Goal: Task Accomplishment & Management: Manage account settings

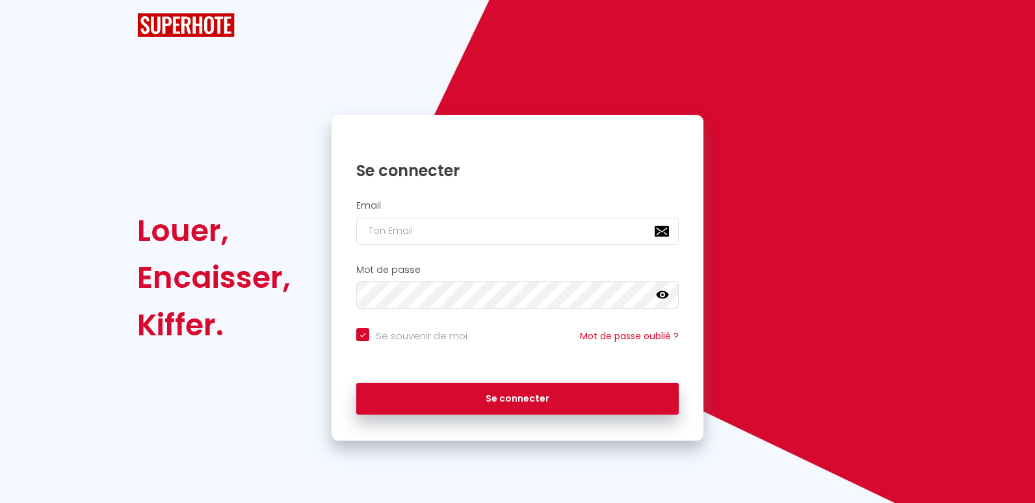
checkbox input "true"
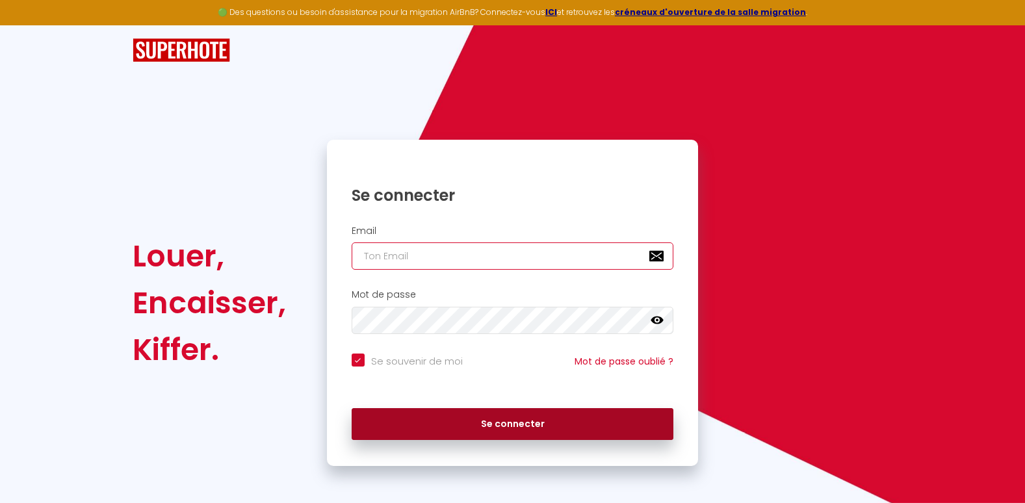
type input "[EMAIL_ADDRESS][DOMAIN_NAME]"
click at [450, 430] on button "Se connecter" at bounding box center [513, 424] width 322 height 32
checkbox input "true"
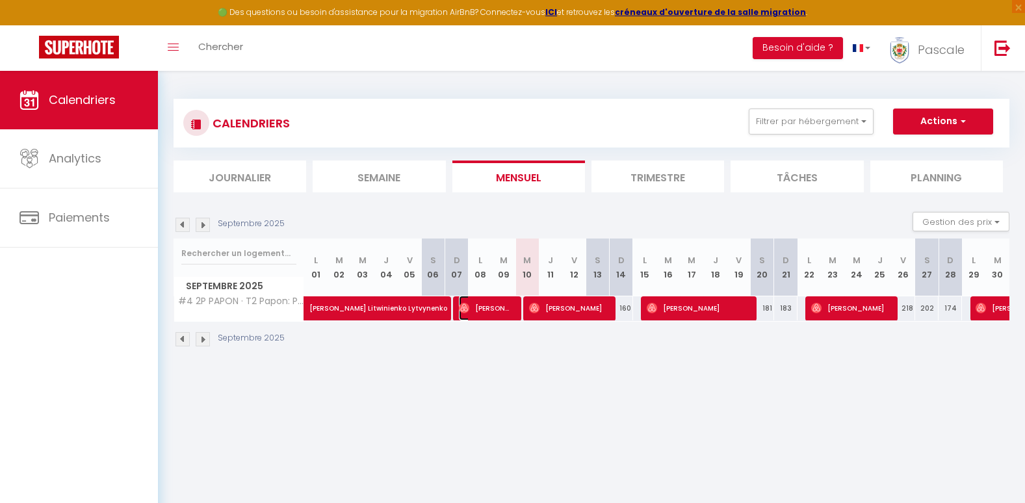
click at [504, 310] on span "[PERSON_NAME] In T Veld" at bounding box center [486, 308] width 55 height 25
select select "OK"
select select "0"
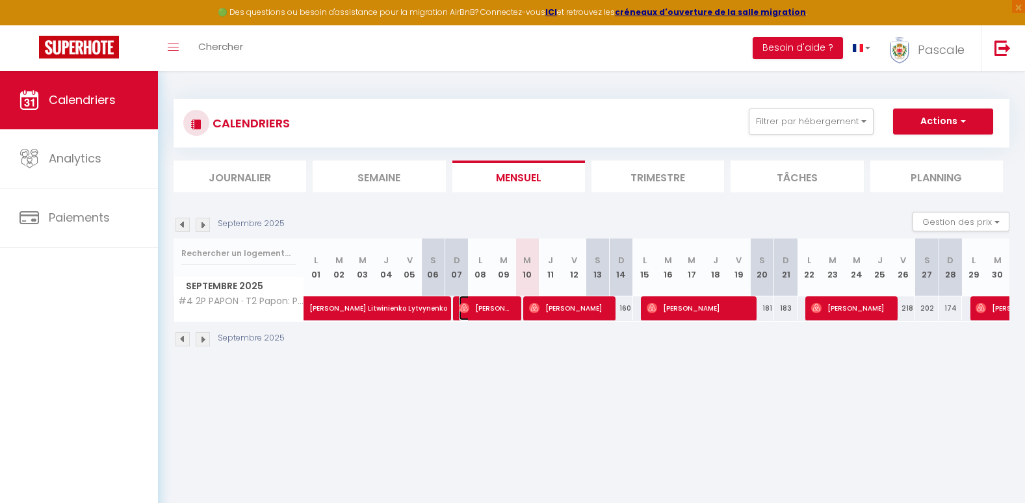
select select "1"
select select
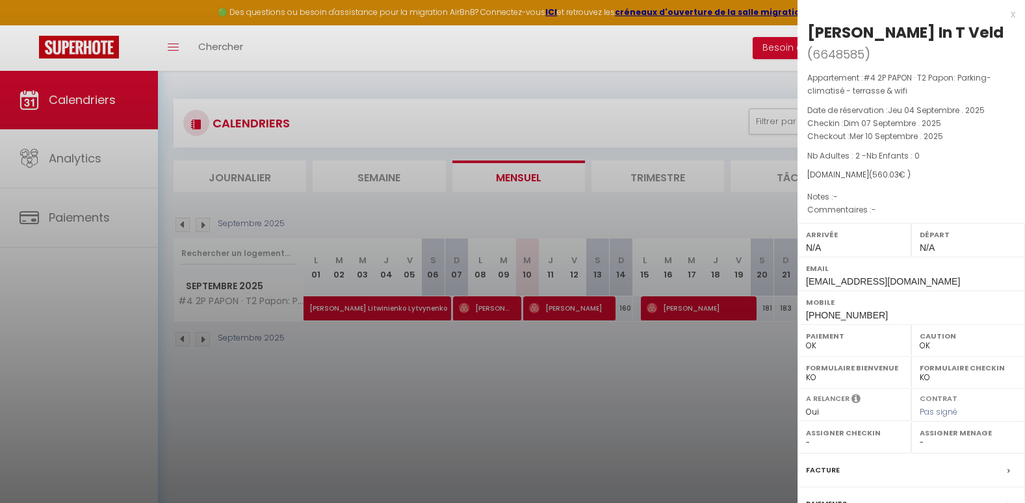
click at [1002, 13] on div "x" at bounding box center [906, 14] width 218 height 16
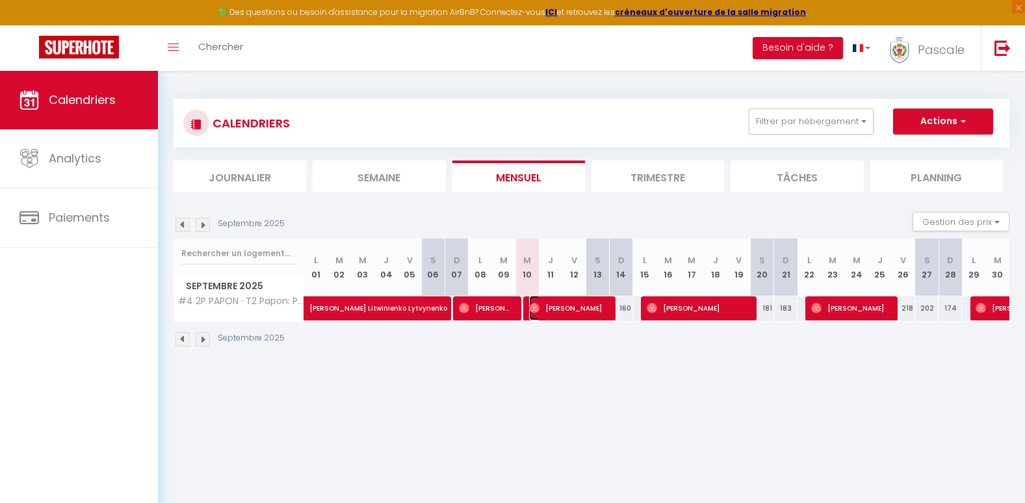
click at [580, 311] on span "[PERSON_NAME]" at bounding box center [568, 308] width 78 height 25
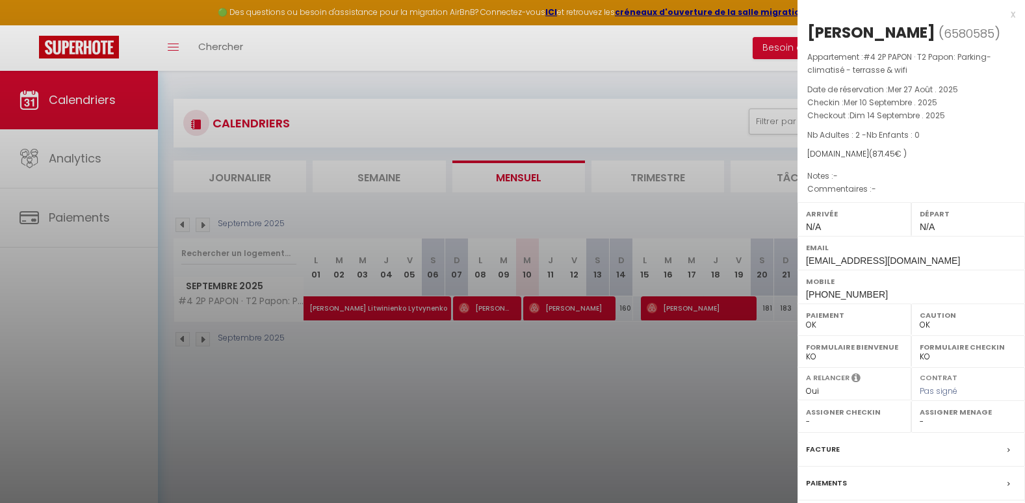
click at [1000, 14] on div "x" at bounding box center [906, 14] width 218 height 16
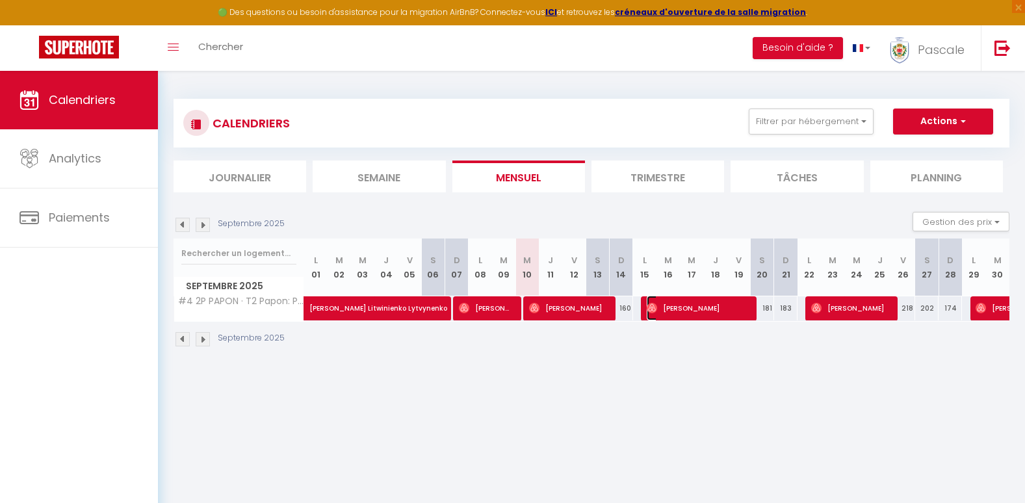
click at [689, 313] on span "[PERSON_NAME]" at bounding box center [697, 308] width 101 height 25
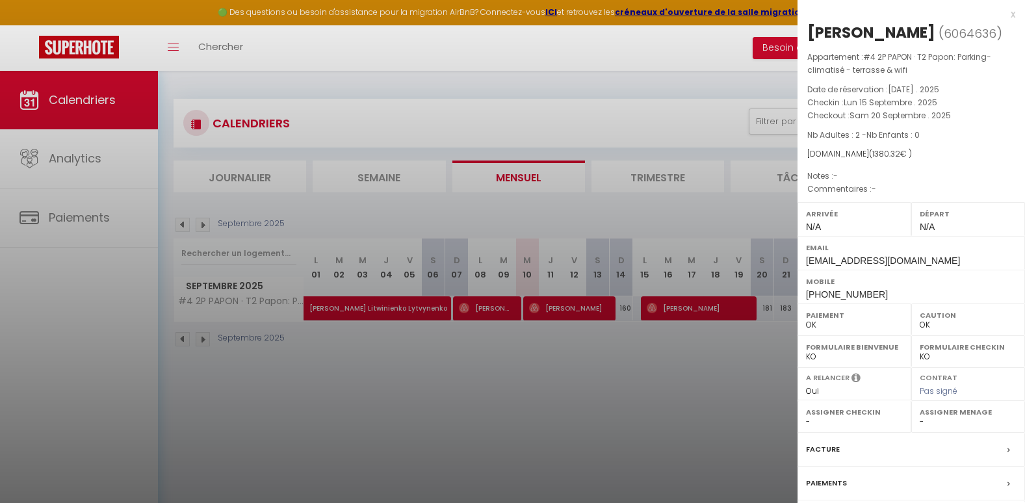
click at [1004, 19] on div "x" at bounding box center [906, 14] width 218 height 16
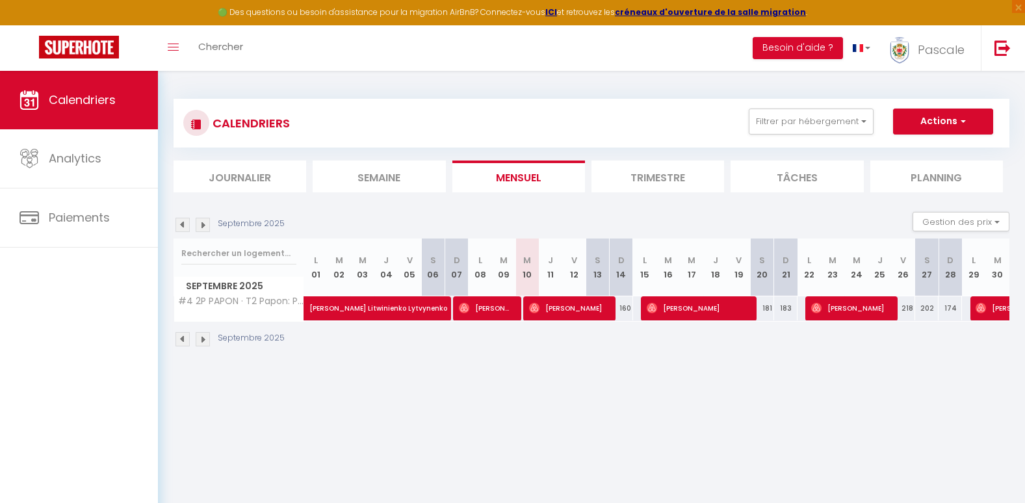
click at [670, 179] on li "Trimestre" at bounding box center [657, 177] width 133 height 32
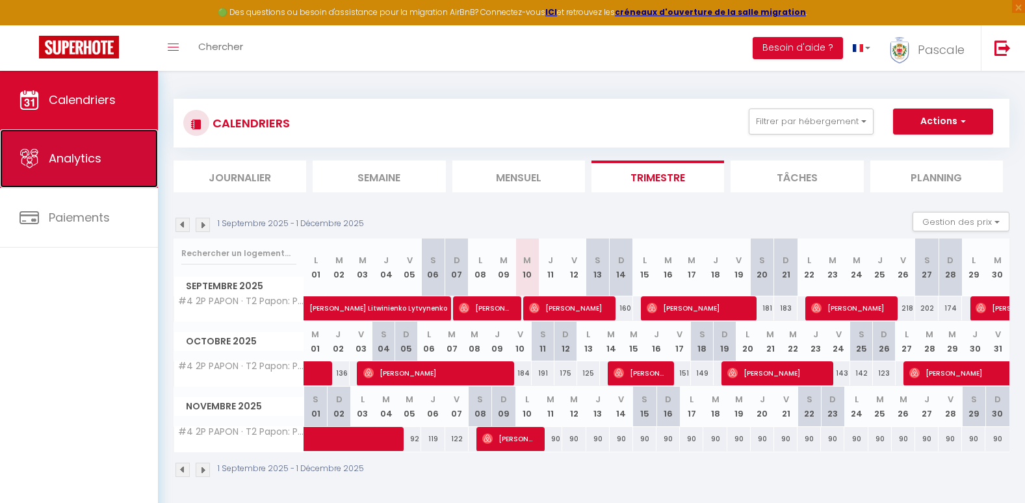
click at [116, 149] on link "Analytics" at bounding box center [79, 158] width 158 height 58
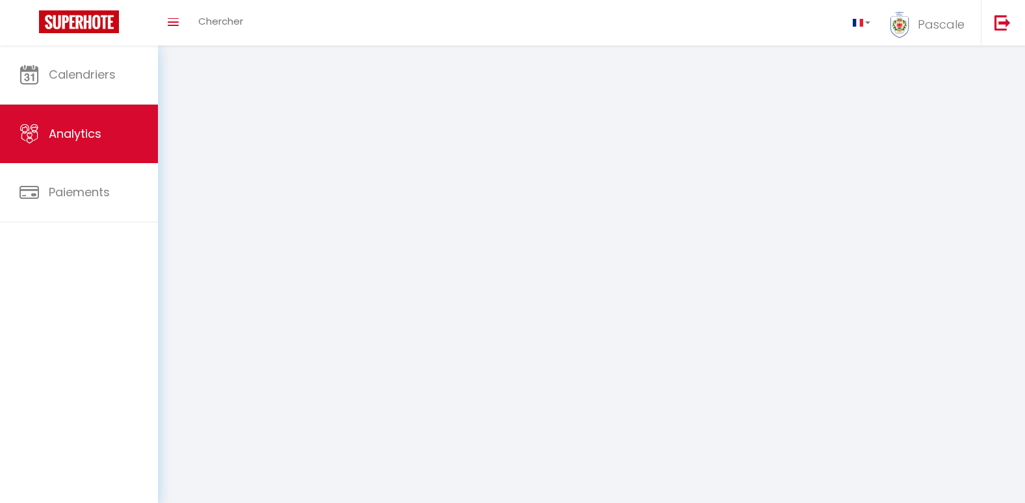
select select "2025"
select select "9"
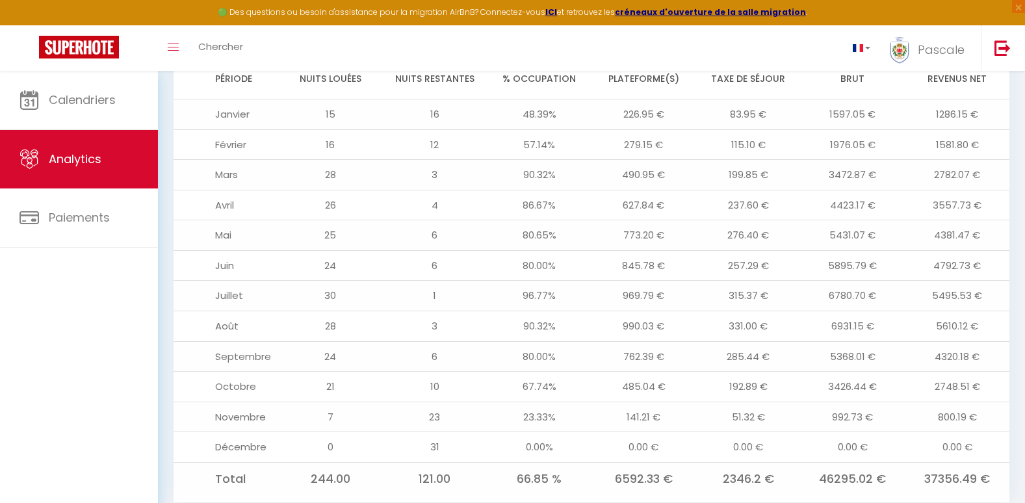
scroll to position [1447, 0]
